Goal: Transaction & Acquisition: Purchase product/service

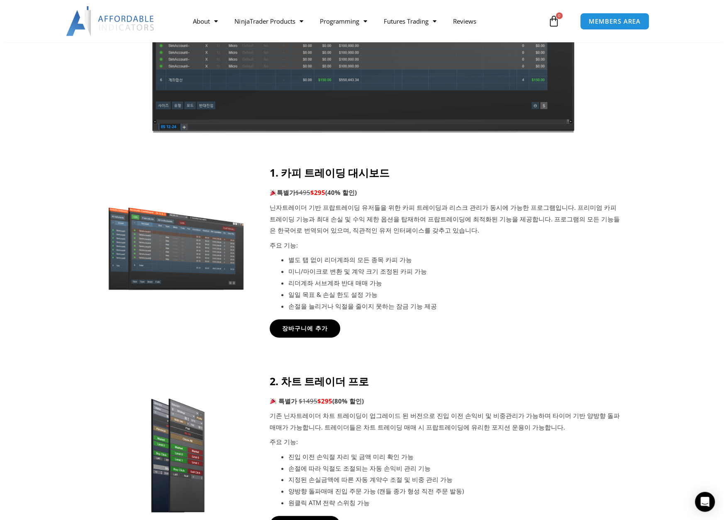
scroll to position [249, 0]
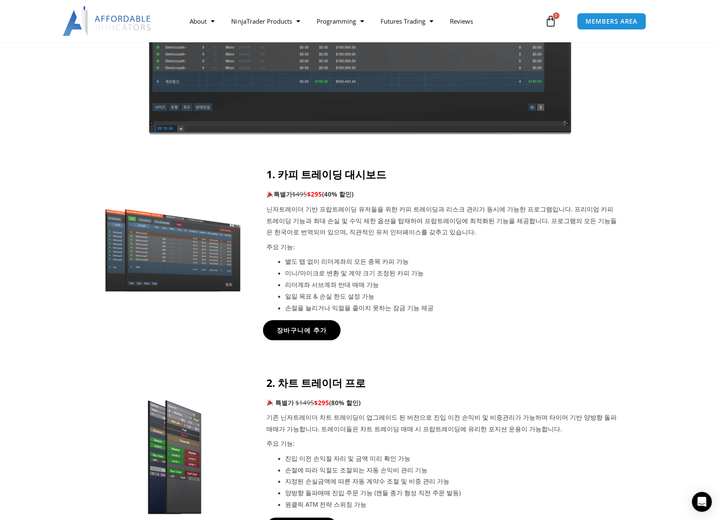
click at [307, 328] on span "장바구니에 추가" at bounding box center [301, 330] width 50 height 6
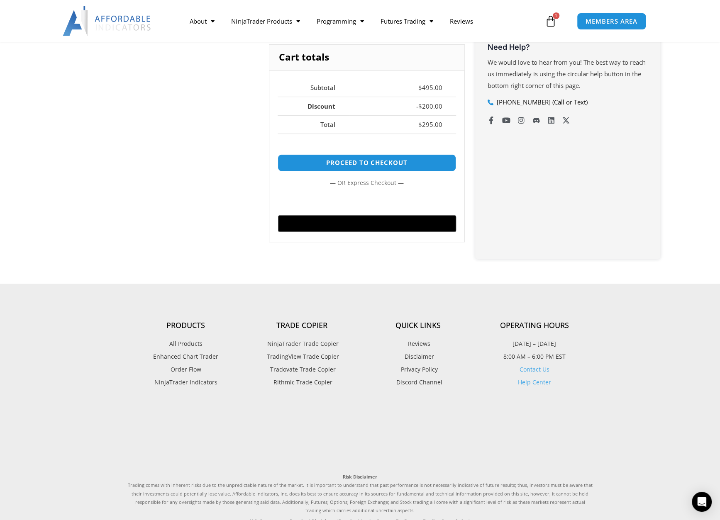
scroll to position [83, 0]
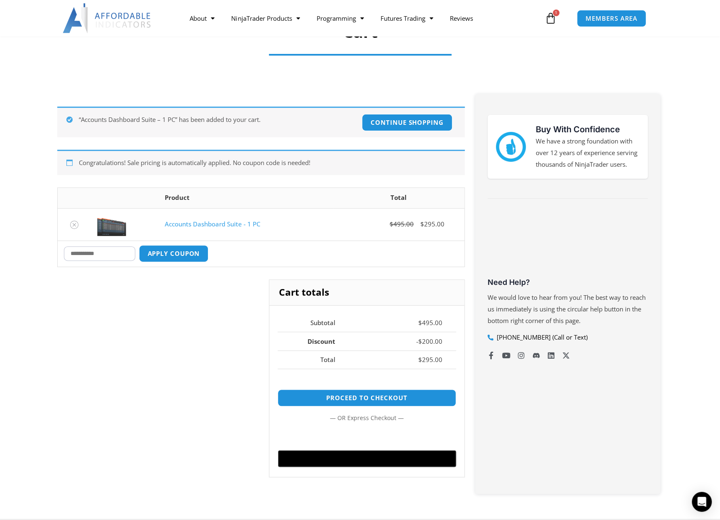
click at [119, 253] on input "Coupon:" at bounding box center [99, 253] width 71 height 15
type input "*"
type input "*****"
click at [195, 252] on button "Apply coupon" at bounding box center [173, 254] width 73 height 18
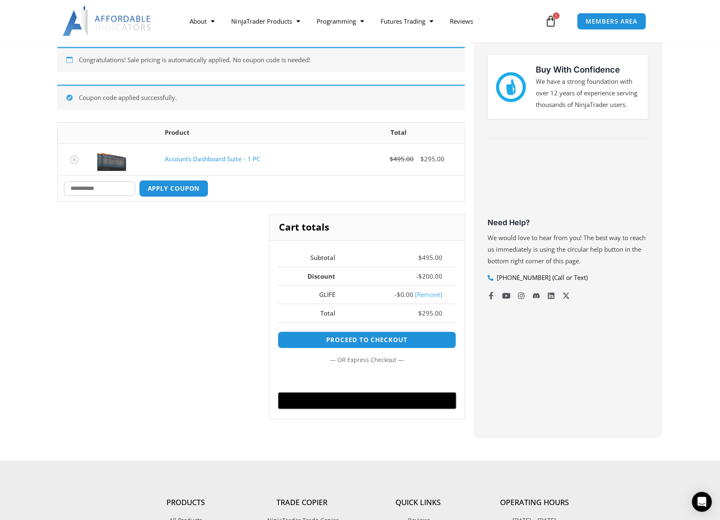
scroll to position [185, 0]
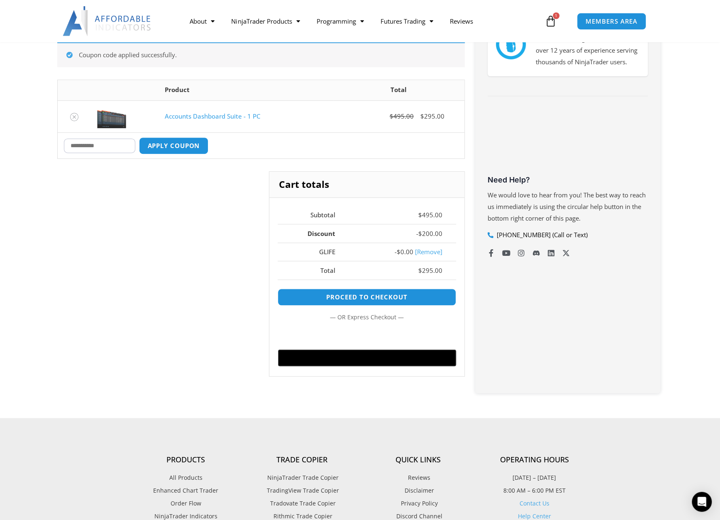
click at [426, 252] on link "[Remove]" at bounding box center [428, 252] width 27 height 8
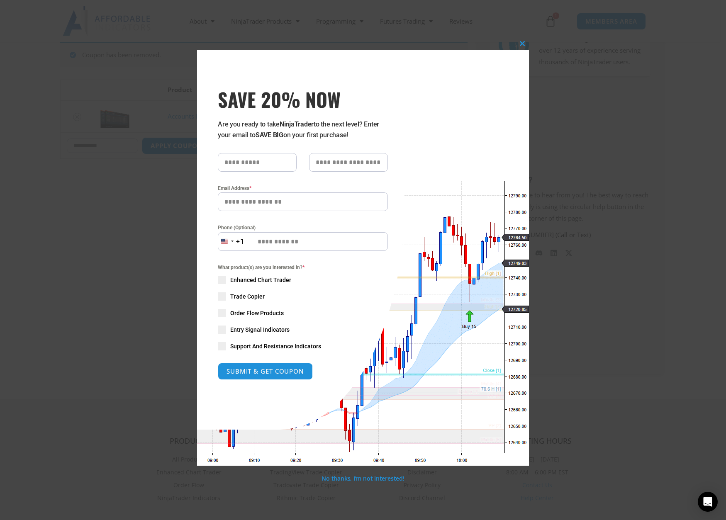
click at [148, 200] on div "Close this module SAVE 20% NOW Are you ready to take NinjaTrader to the next le…" at bounding box center [363, 260] width 726 height 520
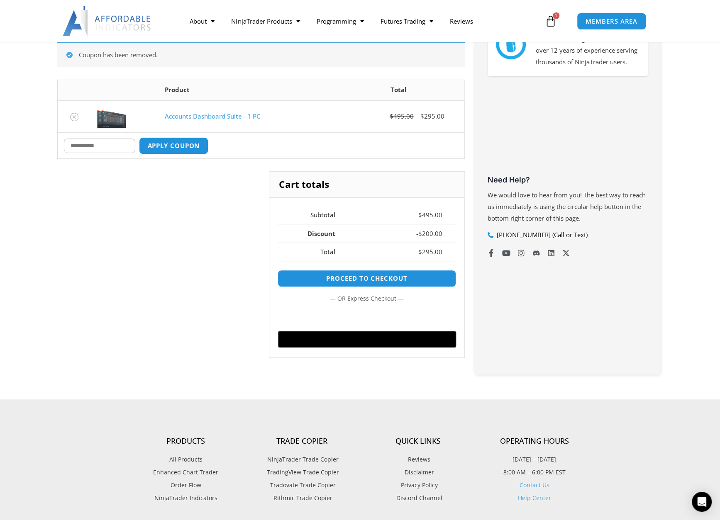
click at [129, 187] on div "Cart totals Subtotal $ 495.00 Discount - $ 200.00 Total $ 295.00 Proceed to che…" at bounding box center [260, 270] width 407 height 199
